Goal: Contribute content: Contribute content

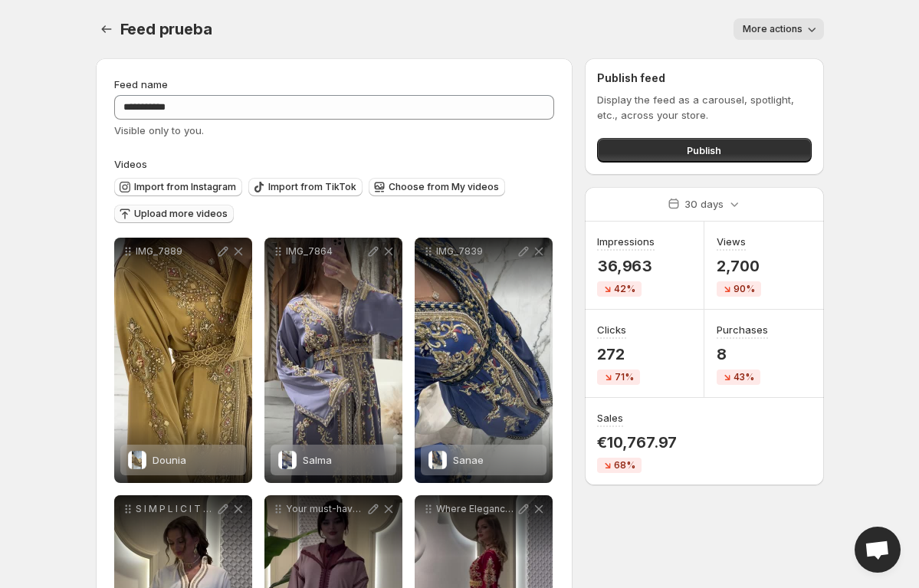
click at [185, 212] on span "Upload more videos" at bounding box center [180, 214] width 93 height 12
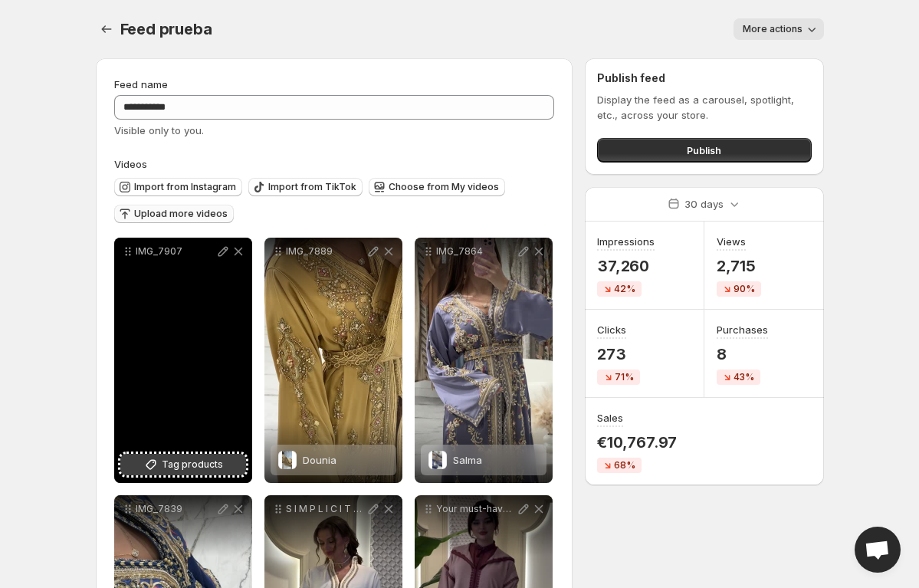
click at [136, 464] on button "Tag products" at bounding box center [183, 464] width 126 height 21
